Goal: Task Accomplishment & Management: Use online tool/utility

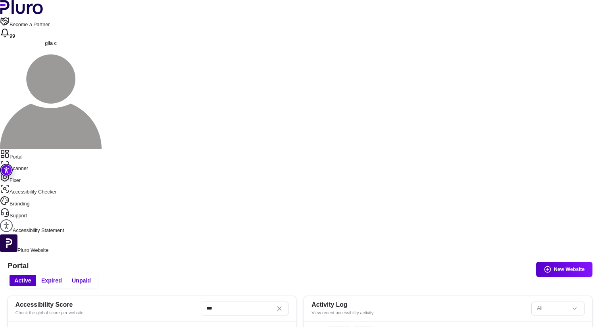
click at [40, 160] on link "Scanner" at bounding box center [300, 166] width 600 height 12
click at [39, 172] on link "Fixer" at bounding box center [300, 178] width 600 height 12
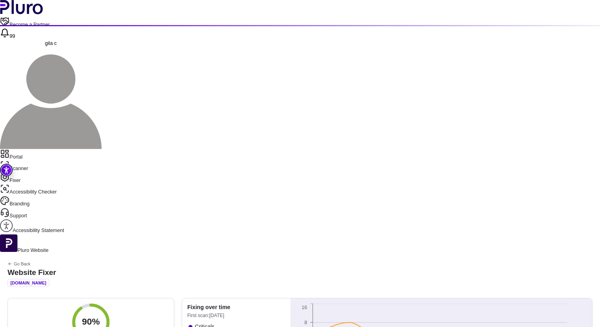
scroll to position [12, 0]
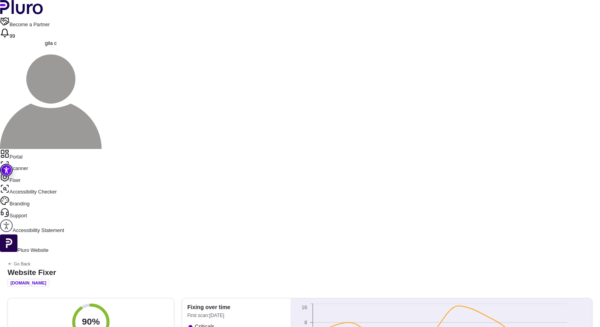
click at [47, 160] on link "Scanner" at bounding box center [300, 166] width 600 height 12
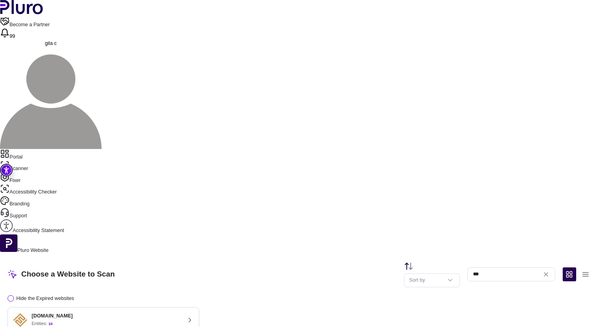
click at [181, 312] on div "[DOMAIN_NAME] Entities: 10" at bounding box center [97, 319] width 168 height 15
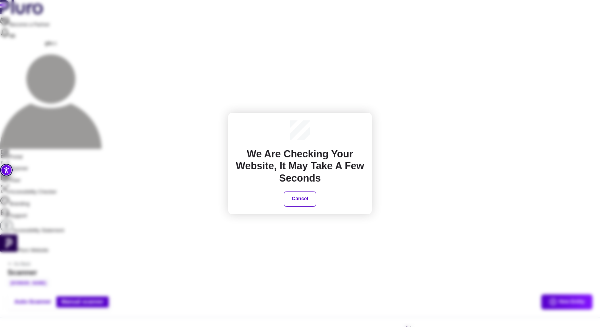
click at [352, 93] on div "We are checking your website, It may take a few seconds Cancel" at bounding box center [300, 163] width 600 height 327
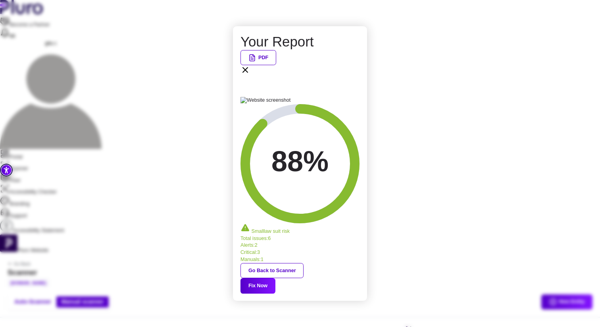
click at [276, 65] on button "PDF" at bounding box center [258, 57] width 36 height 15
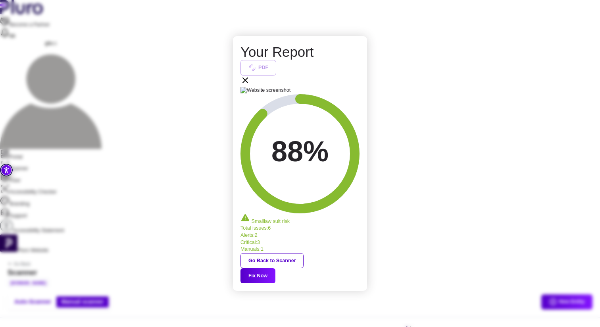
click at [341, 75] on span "PDF" at bounding box center [299, 67] width 119 height 15
click at [275, 268] on button "Fix Now" at bounding box center [257, 275] width 35 height 15
click at [248, 83] on icon at bounding box center [245, 80] width 5 height 5
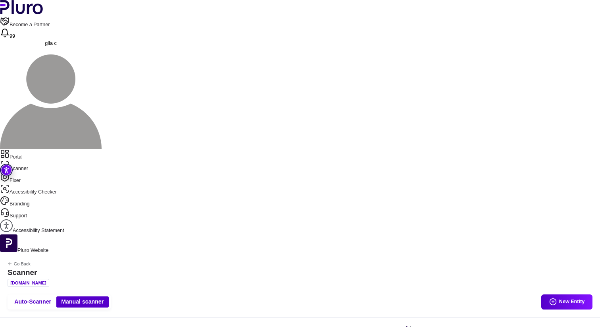
click at [67, 160] on link "Scanner" at bounding box center [300, 166] width 600 height 12
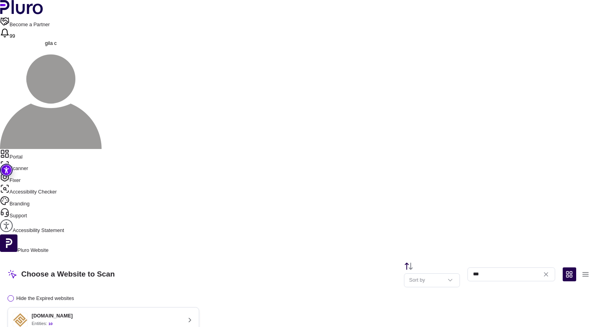
click at [168, 312] on div "[DOMAIN_NAME] Entities: 10" at bounding box center [97, 319] width 168 height 15
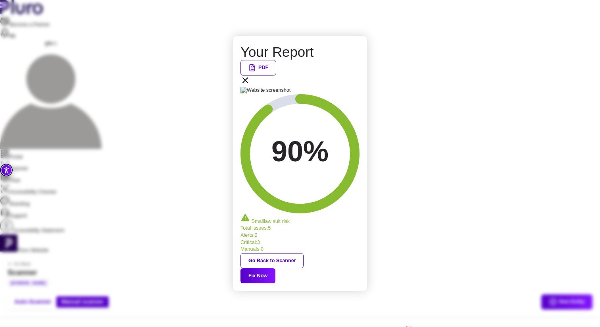
click at [276, 75] on button "PDF" at bounding box center [258, 67] width 36 height 15
click at [250, 85] on icon at bounding box center [245, 80] width 10 height 10
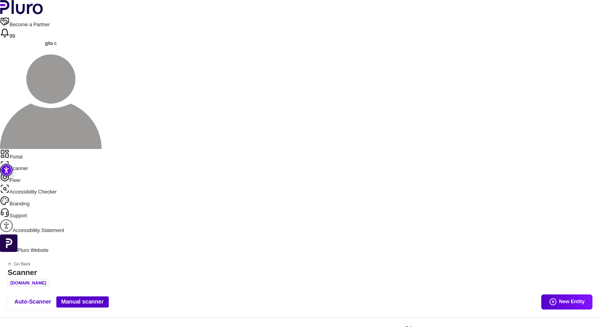
click at [296, 160] on h2 "We are checking your website, It may take a few seconds" at bounding box center [300, 167] width 129 height 36
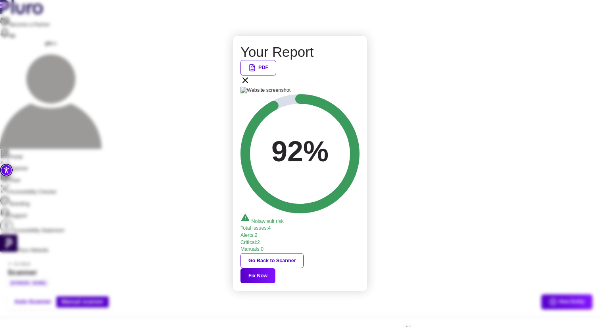
click at [276, 75] on button "PDF" at bounding box center [258, 67] width 36 height 15
click at [356, 87] on div "PDF" at bounding box center [299, 73] width 119 height 27
click at [250, 85] on icon at bounding box center [245, 80] width 10 height 10
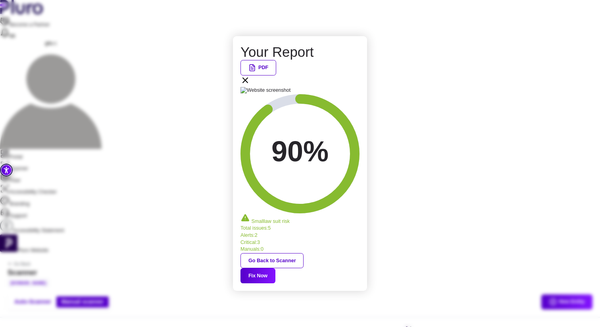
click at [276, 75] on button "PDF" at bounding box center [258, 67] width 36 height 15
click at [340, 75] on span "PDF" at bounding box center [299, 67] width 119 height 15
click at [250, 85] on icon at bounding box center [245, 80] width 10 height 10
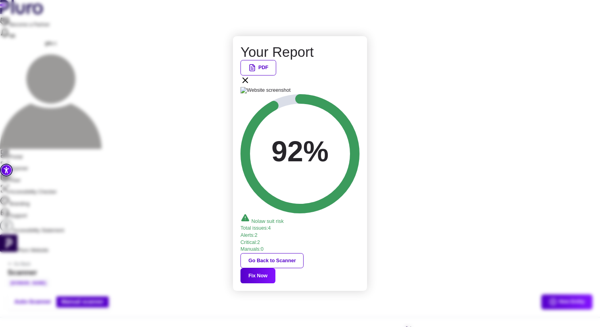
click at [276, 75] on button "PDF" at bounding box center [258, 67] width 36 height 15
click at [250, 85] on icon at bounding box center [245, 80] width 10 height 10
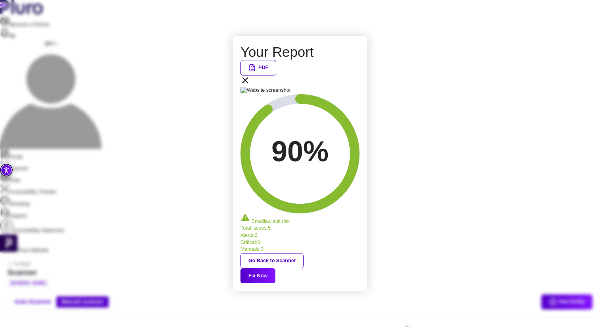
click at [406, 156] on div "Your Report PDF 90% Small law suit risk Total issues : 5 Alerts : 2 Critical : …" at bounding box center [300, 163] width 600 height 327
click at [275, 268] on button "Fix Now" at bounding box center [257, 275] width 35 height 15
click at [250, 85] on icon at bounding box center [245, 80] width 10 height 10
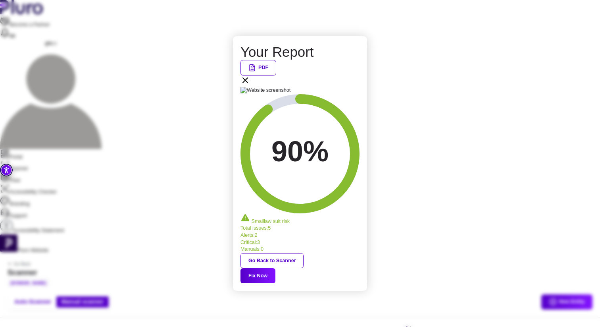
click at [248, 83] on icon at bounding box center [245, 80] width 5 height 5
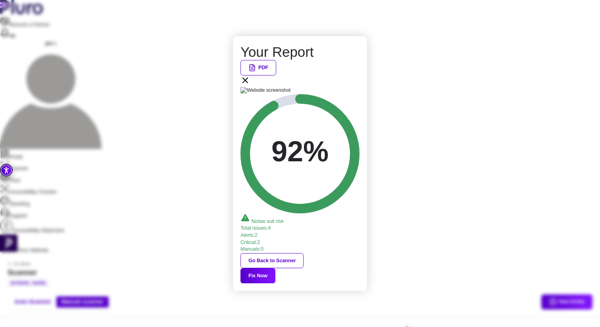
click at [276, 75] on button "PDF" at bounding box center [258, 67] width 36 height 15
click at [358, 87] on div "PDF" at bounding box center [299, 73] width 119 height 27
click at [250, 85] on icon at bounding box center [245, 80] width 10 height 10
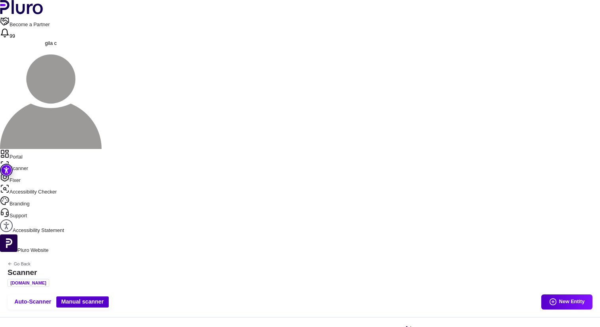
click at [33, 172] on link "Fixer" at bounding box center [300, 178] width 600 height 12
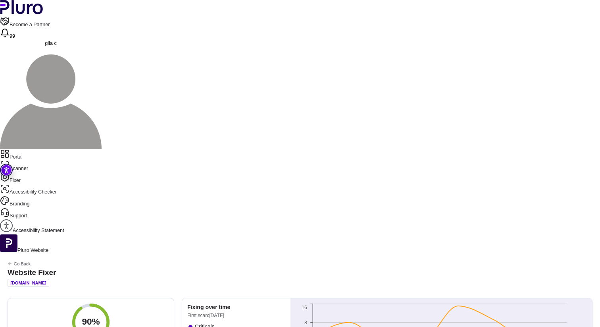
click at [32, 160] on link "Scanner" at bounding box center [300, 166] width 600 height 12
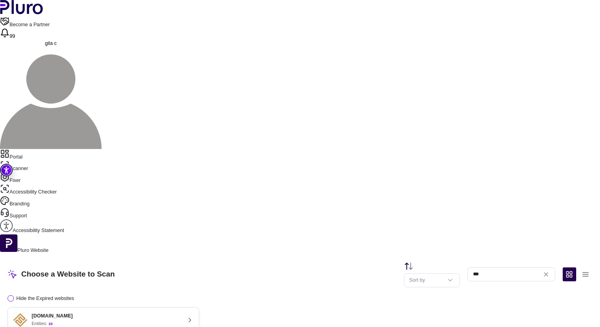
click at [46, 149] on link "Portal" at bounding box center [300, 155] width 600 height 12
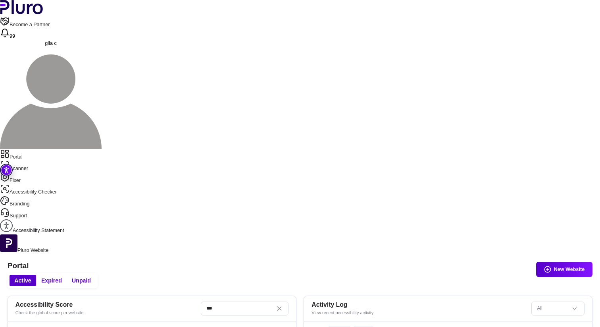
click at [44, 160] on link "Scanner" at bounding box center [300, 166] width 600 height 12
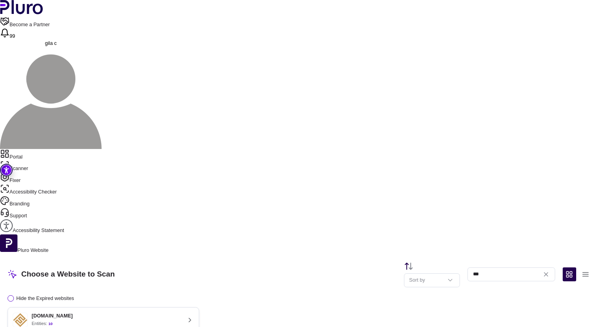
click at [181, 312] on div "[DOMAIN_NAME] Entities: 10" at bounding box center [97, 319] width 168 height 15
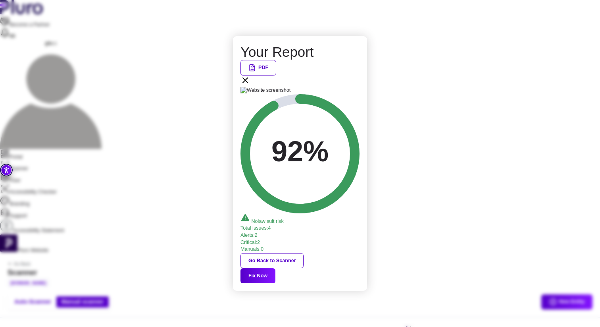
click at [276, 75] on button "PDF" at bounding box center [258, 67] width 36 height 15
click at [17, 60] on div "Your Report PDF 92% No law suit risk Total issues : 4 Alerts : 2 Critical : 2 M…" at bounding box center [300, 163] width 600 height 327
click at [248, 83] on icon at bounding box center [245, 80] width 5 height 5
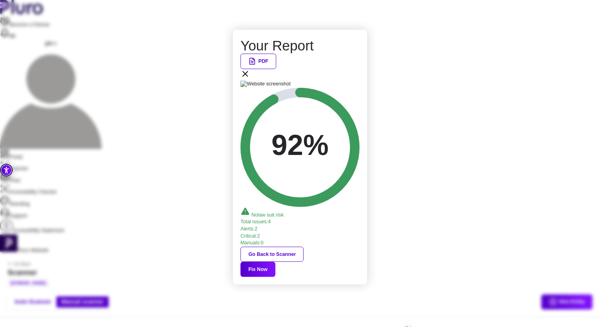
click at [35, 149] on aside "Portal Scanner Fixer Accessibility Checker Branding Support Accessibility State…" at bounding box center [300, 201] width 600 height 105
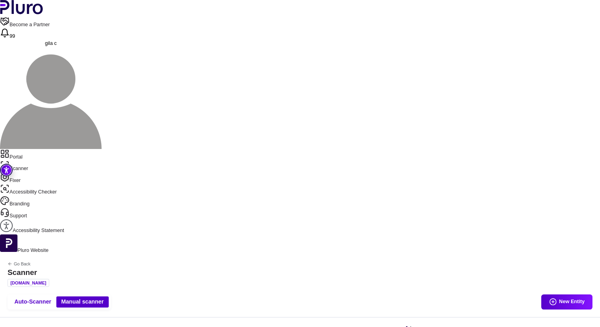
click at [30, 149] on link "Portal" at bounding box center [300, 155] width 600 height 12
